Goal: Find specific fact: Find contact information

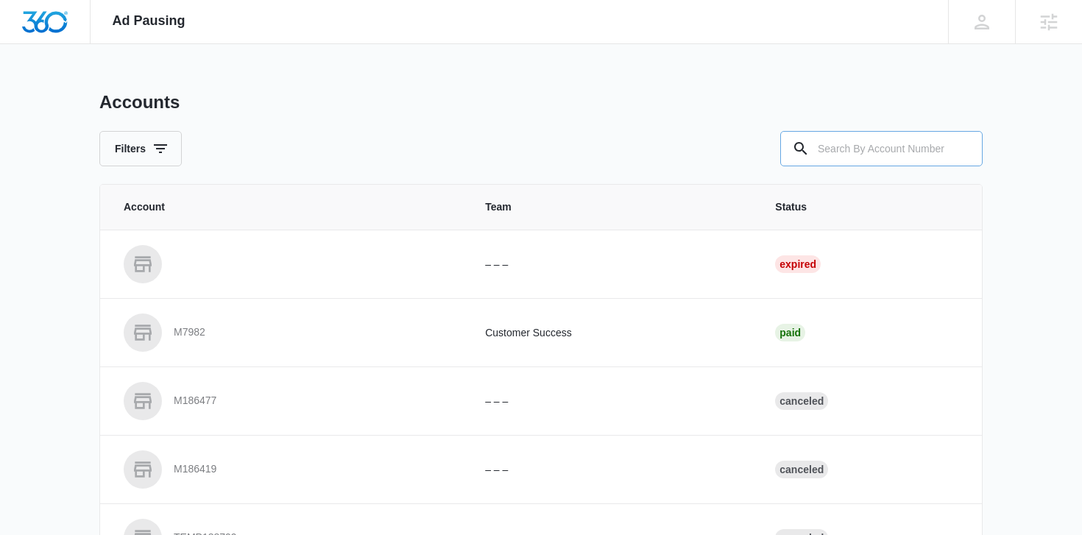
click at [936, 163] on input "text" at bounding box center [881, 148] width 202 height 35
paste input "[DATE]"
type input "[DATE]"
click at [886, 125] on div "Accounts Filters" at bounding box center [541, 128] width 884 height 75
click at [886, 145] on input "text" at bounding box center [881, 148] width 202 height 35
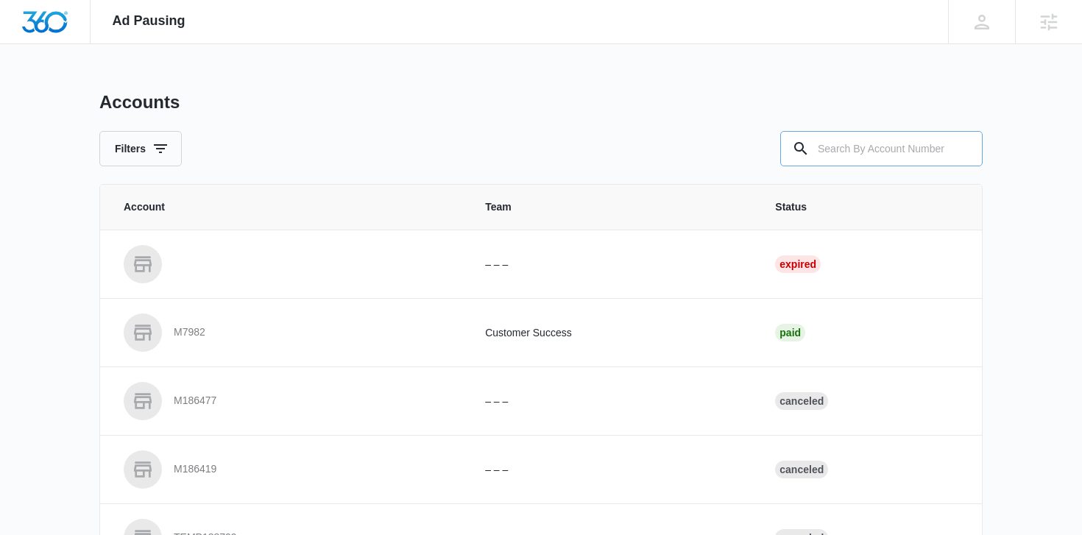
paste input "M335428"
type input "M335428"
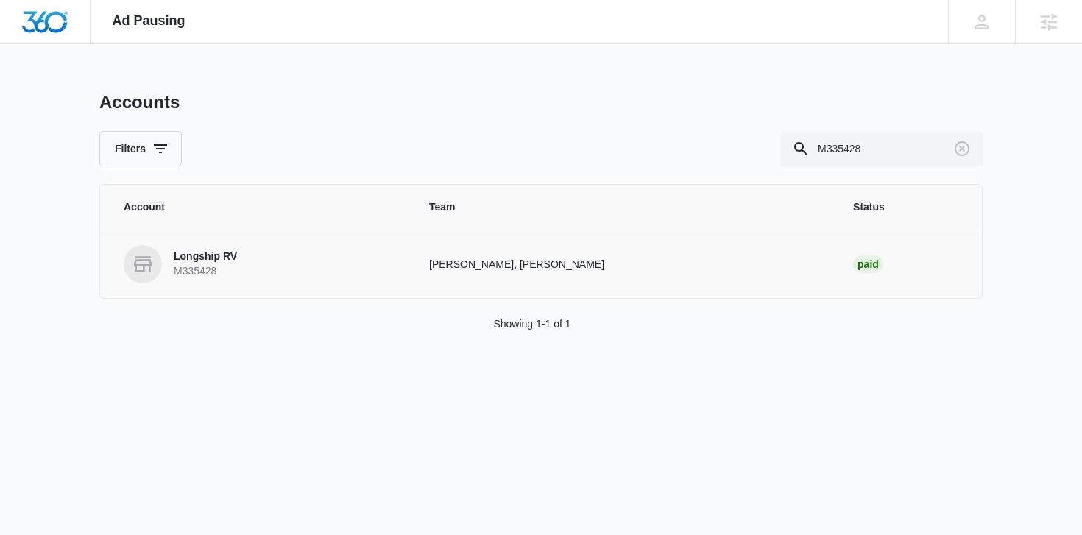
click at [190, 241] on td "Longship RV M335428" at bounding box center [255, 264] width 311 height 68
click at [192, 251] on p "Longship RV" at bounding box center [205, 257] width 63 height 15
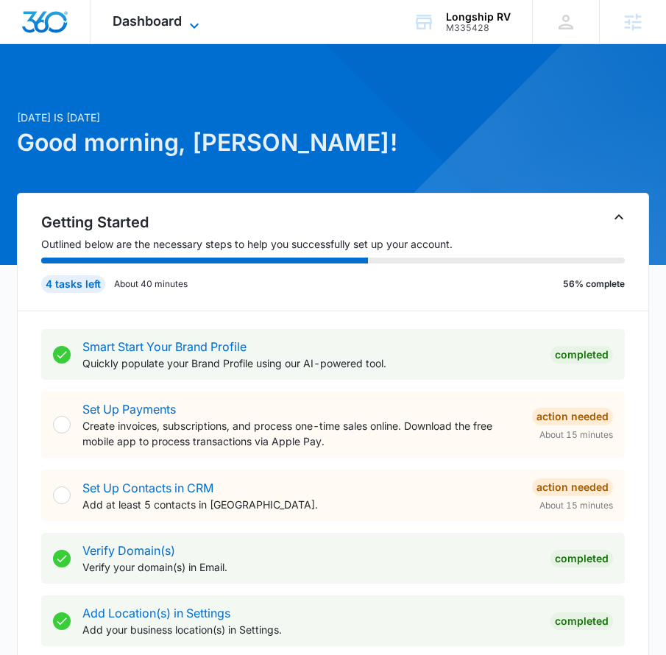
click at [190, 29] on icon at bounding box center [195, 26] width 18 height 18
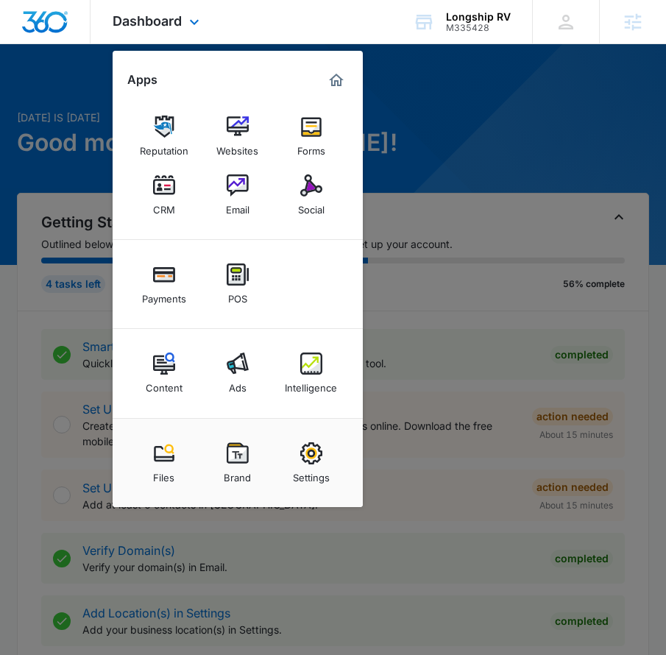
click at [306, 344] on div "Content Ads Intelligence" at bounding box center [238, 373] width 250 height 89
click at [314, 373] on img at bounding box center [311, 364] width 22 height 22
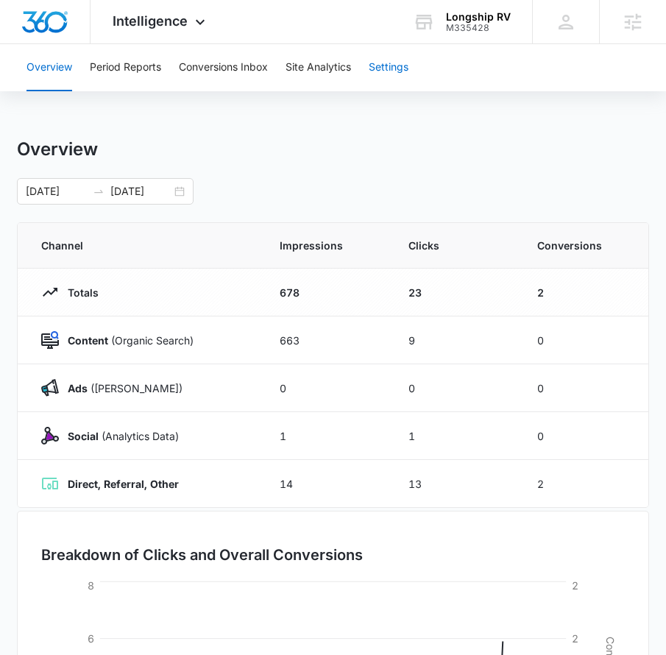
click at [392, 67] on button "Settings" at bounding box center [389, 67] width 40 height 47
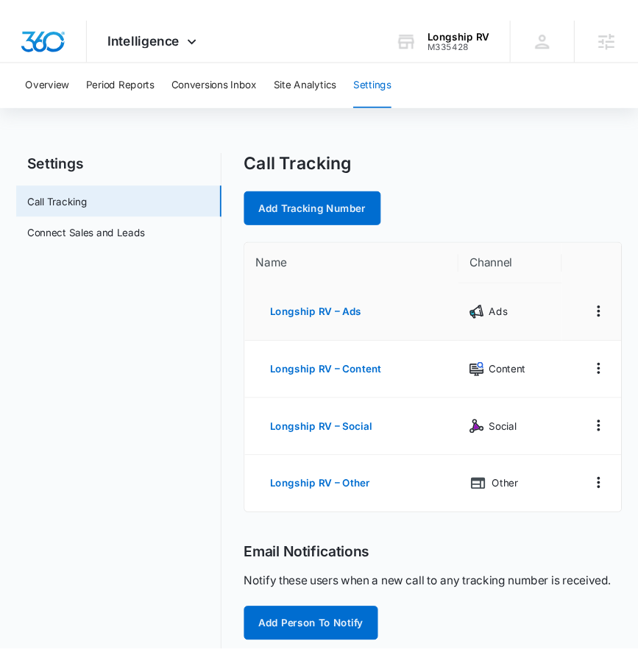
scroll to position [1, 0]
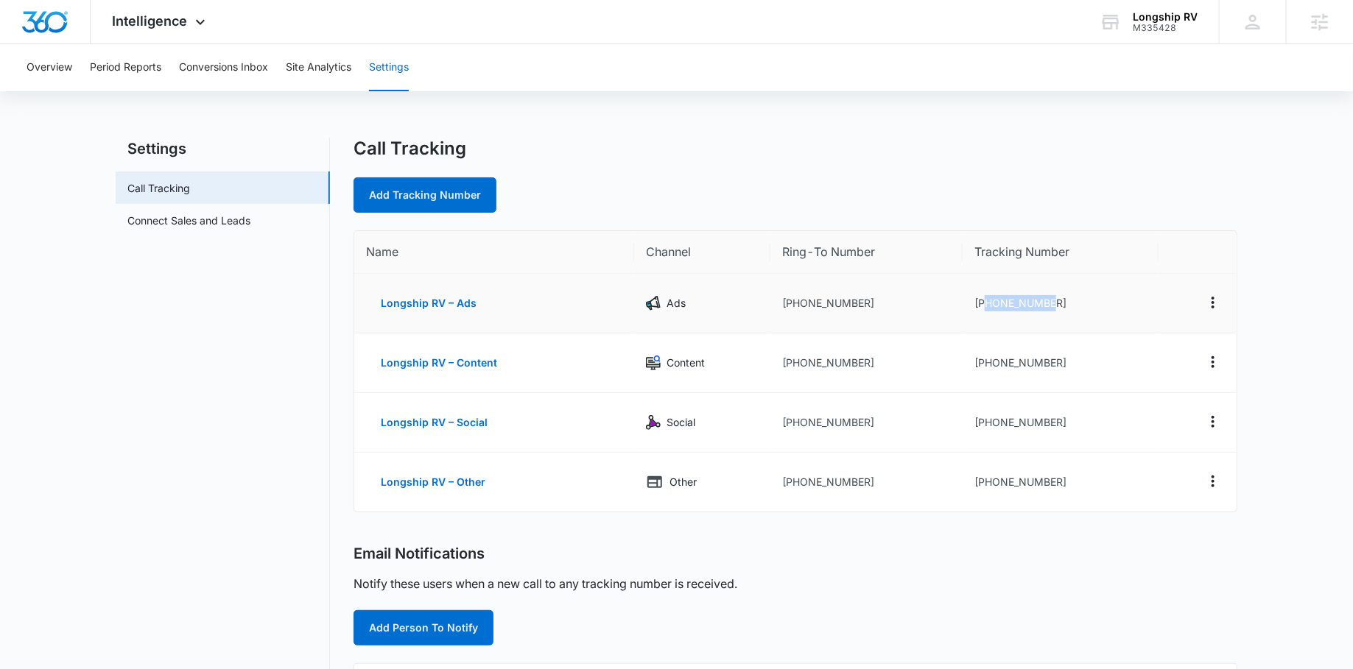
drag, startPoint x: 1064, startPoint y: 302, endPoint x: 981, endPoint y: 308, distance: 82.7
click at [666, 308] on td "+18652342044" at bounding box center [1060, 304] width 196 height 60
copy td "8652342044"
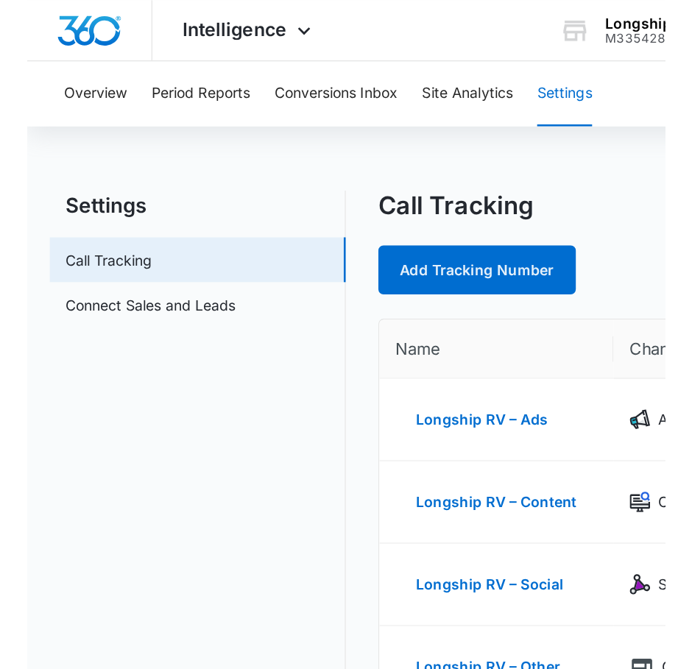
scroll to position [0, 0]
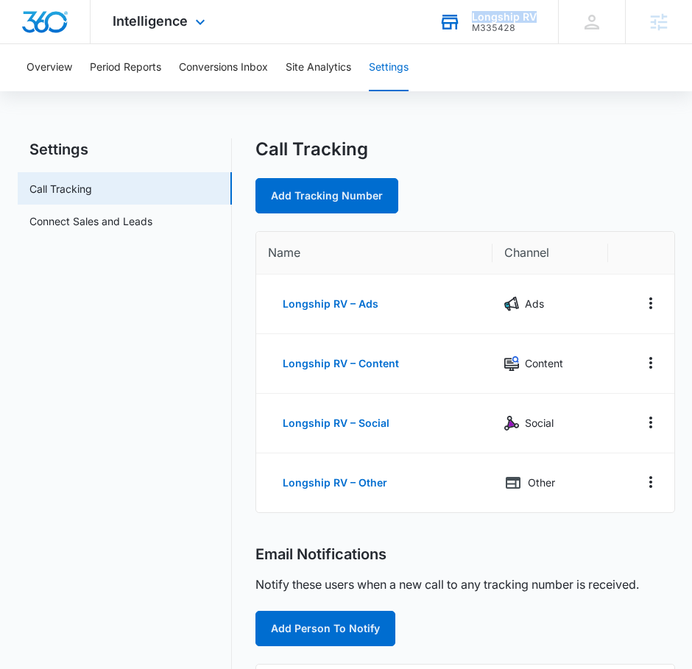
drag, startPoint x: 469, startPoint y: 17, endPoint x: 540, endPoint y: 18, distance: 70.7
click at [540, 18] on div "Longship RV M335428 Your Accounts View All" at bounding box center [487, 21] width 141 height 43
